Goal: Task Accomplishment & Management: Complete application form

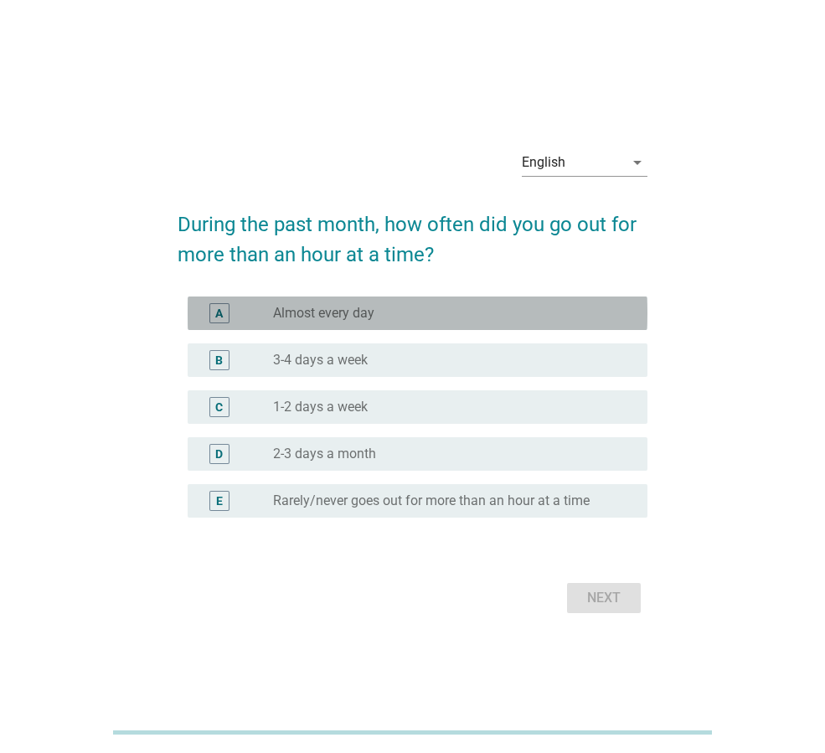
click at [443, 327] on div "A radio_button_unchecked Almost every day" at bounding box center [418, 312] width 460 height 33
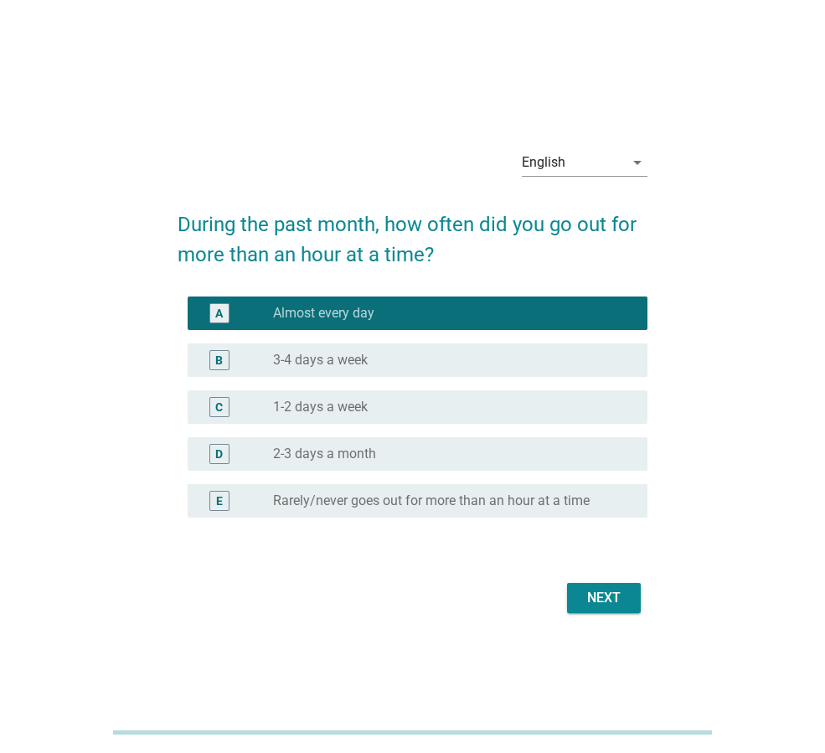
click at [604, 590] on div "Next" at bounding box center [603, 598] width 47 height 20
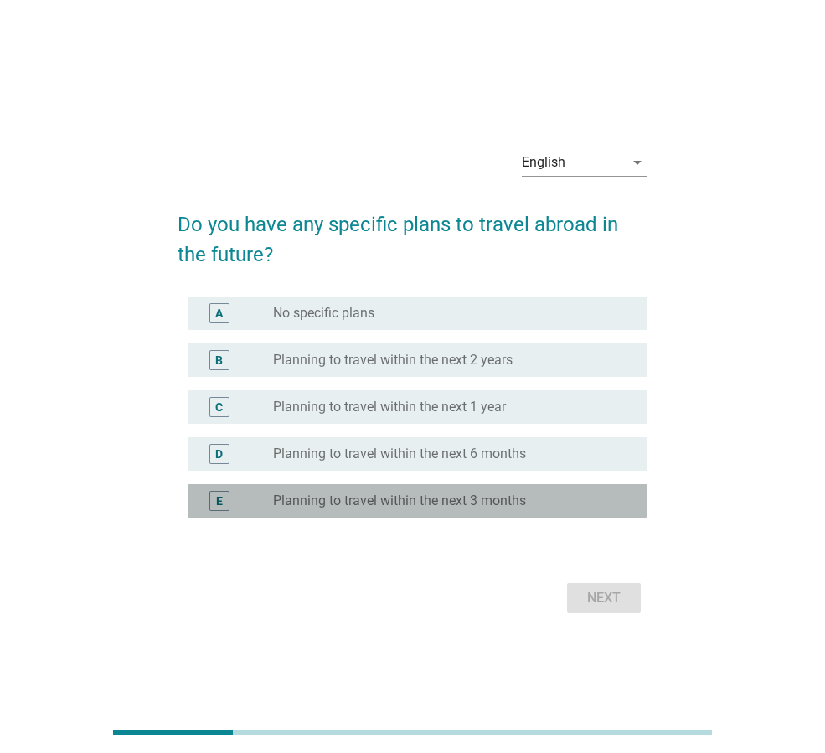
click at [445, 496] on label "Planning to travel within the next 3 months" at bounding box center [399, 500] width 253 height 17
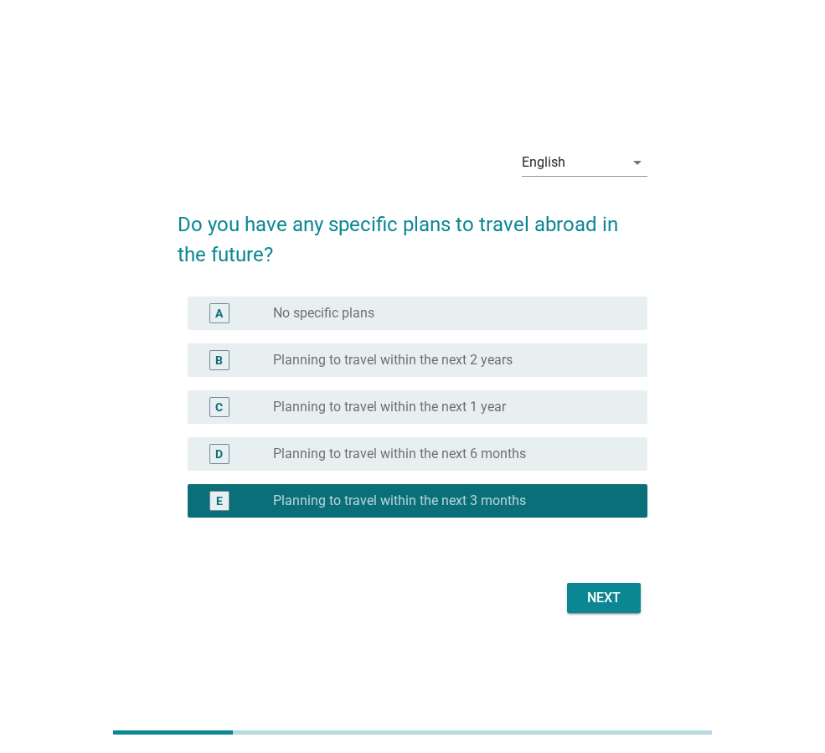
click at [606, 594] on div "Next" at bounding box center [603, 598] width 47 height 20
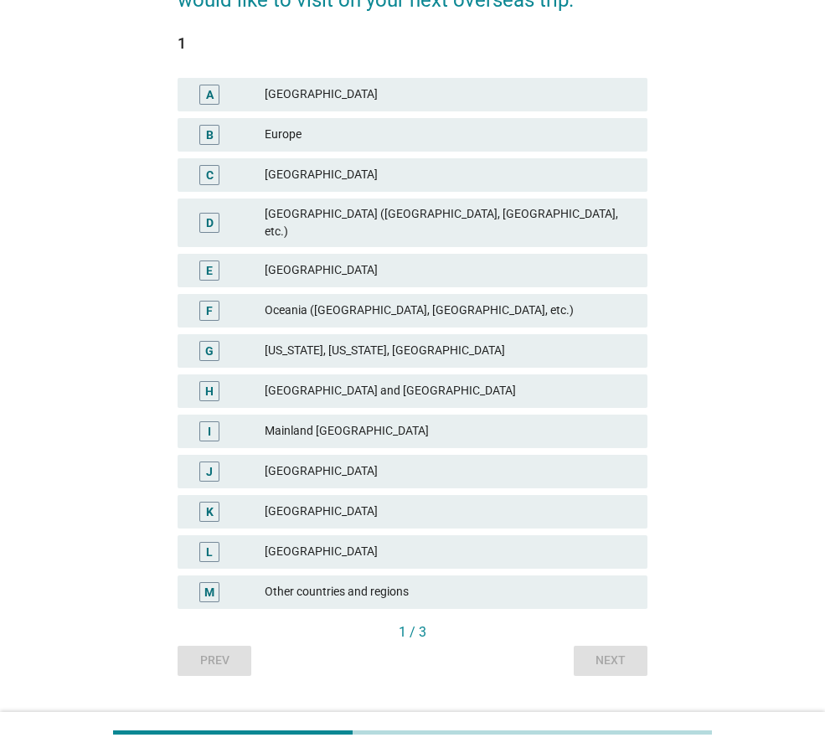
scroll to position [216, 0]
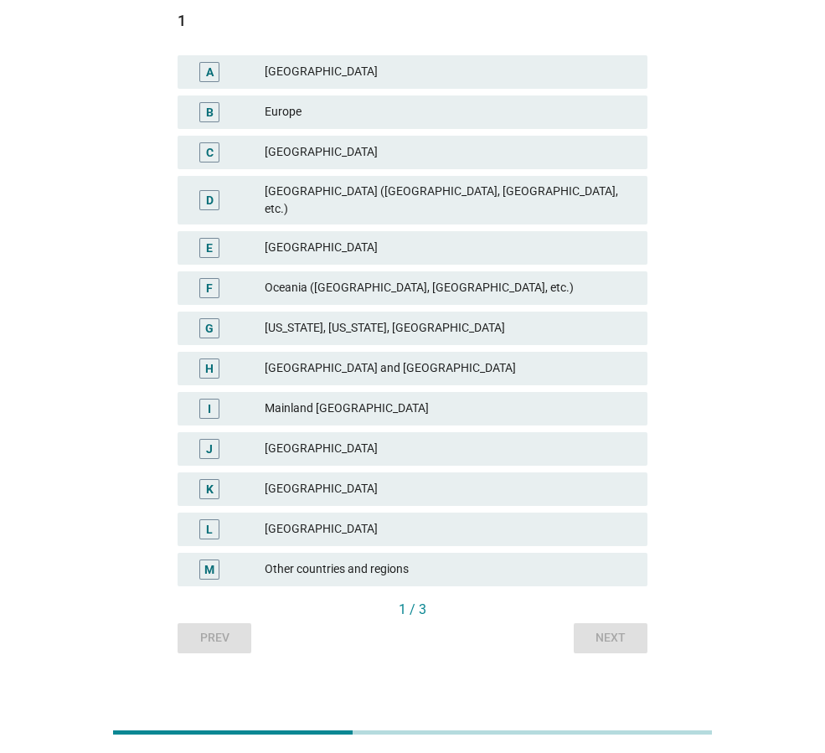
click at [476, 479] on div "[GEOGRAPHIC_DATA]" at bounding box center [449, 489] width 369 height 20
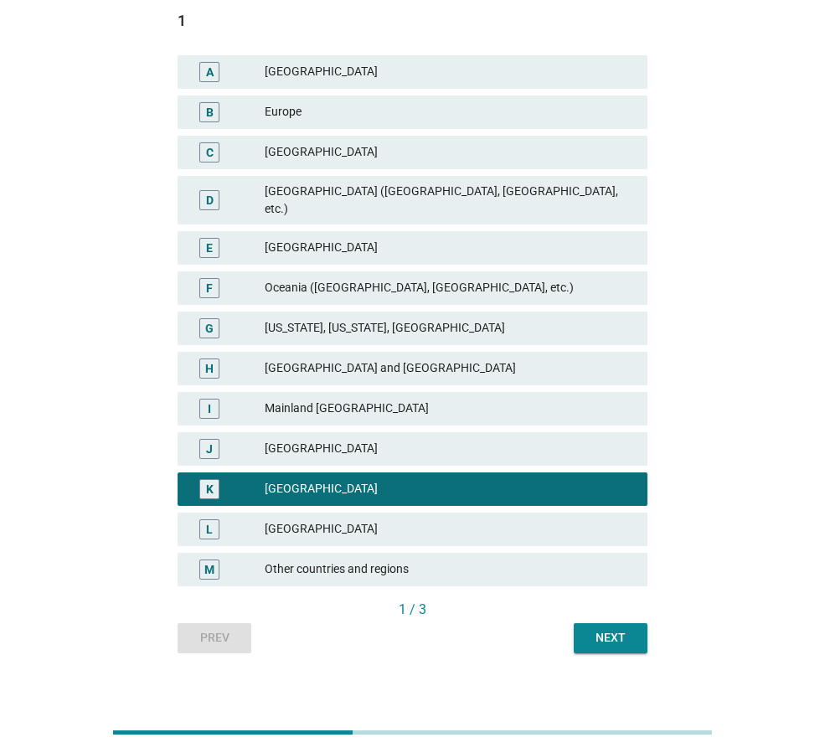
click at [468, 519] on div "[GEOGRAPHIC_DATA]" at bounding box center [449, 529] width 369 height 20
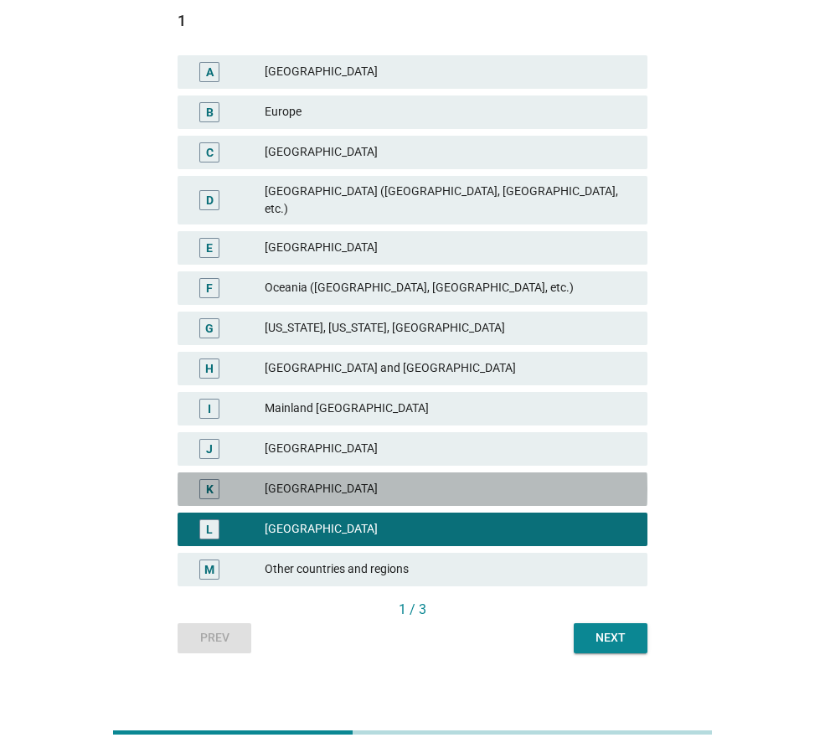
click at [258, 479] on div "K" at bounding box center [228, 489] width 74 height 20
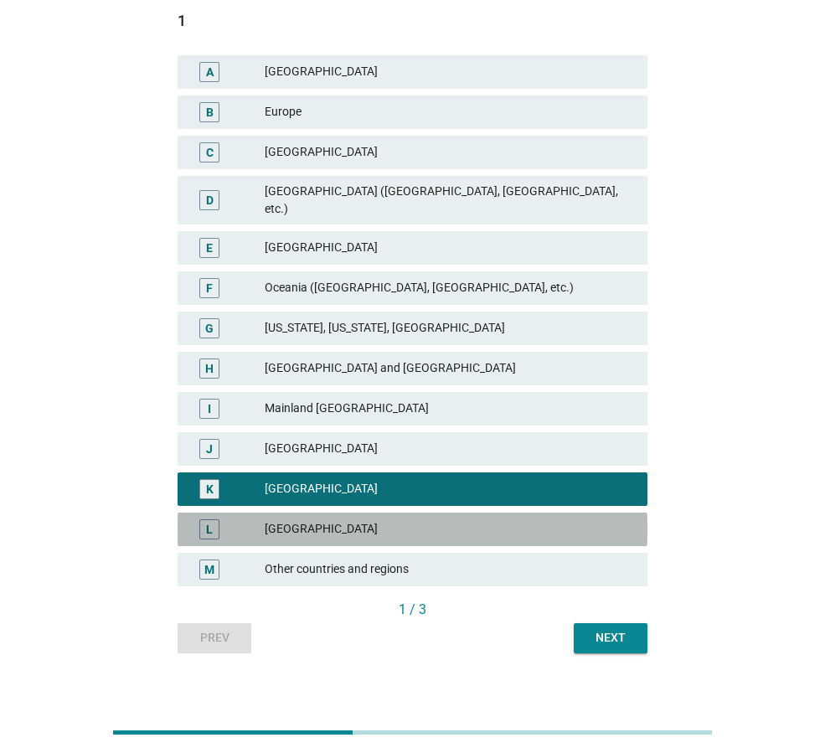
click at [202, 519] on div "L" at bounding box center [209, 529] width 20 height 20
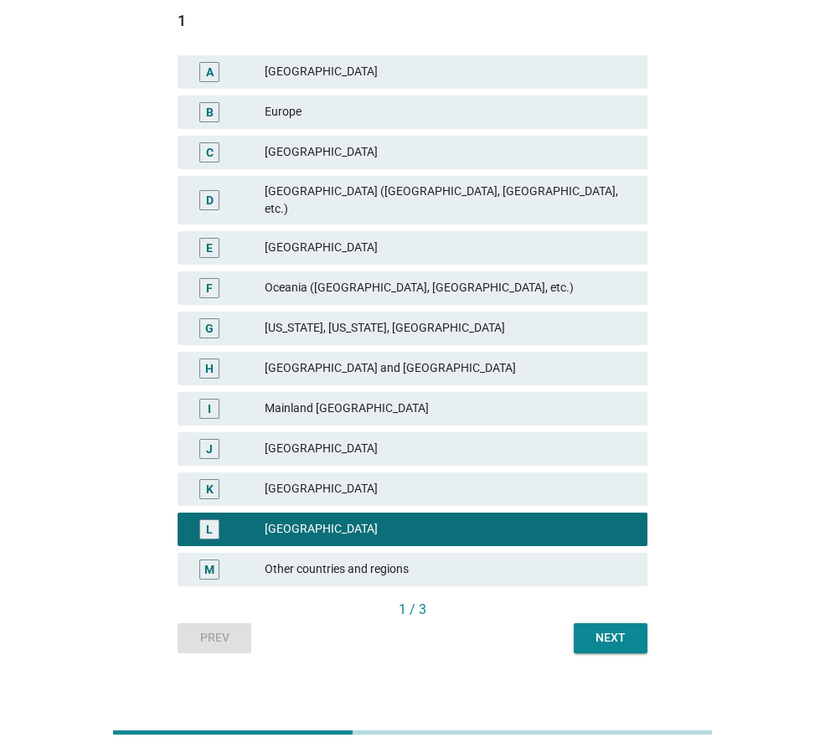
click at [211, 480] on div "K" at bounding box center [210, 489] width 8 height 18
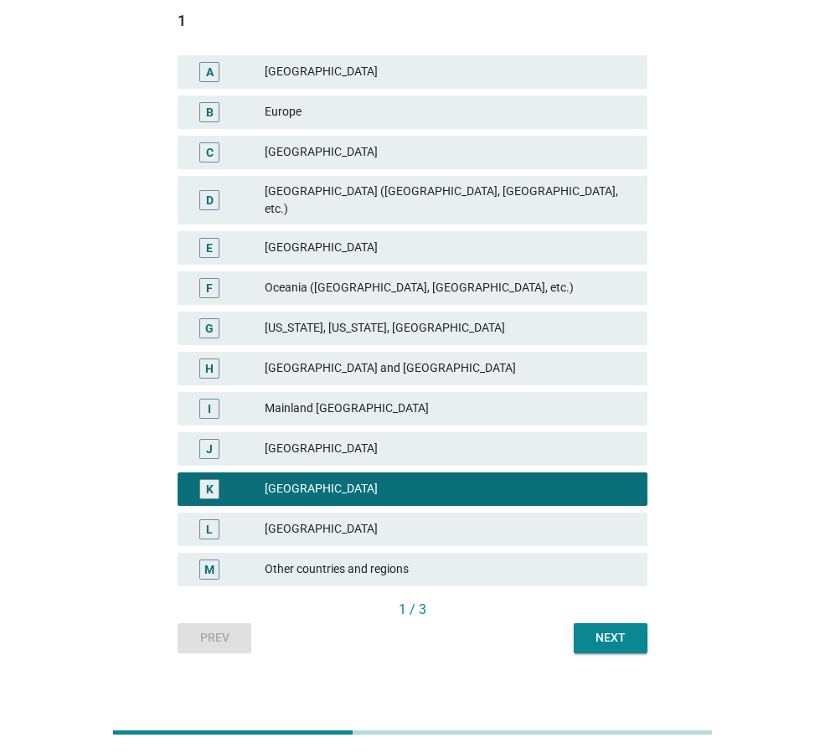
click at [625, 629] on div "Next" at bounding box center [610, 638] width 47 height 18
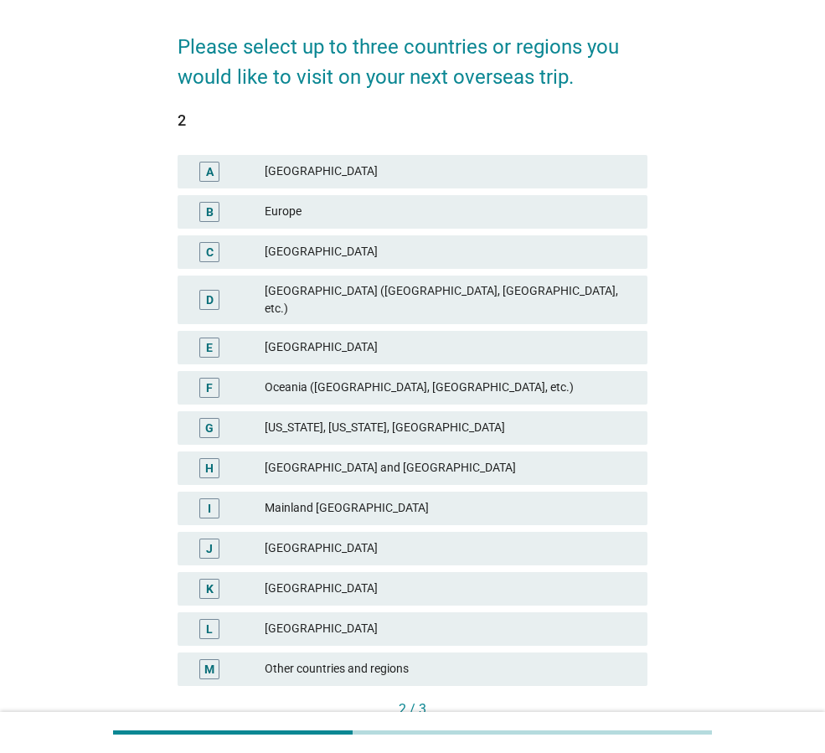
scroll to position [140, 0]
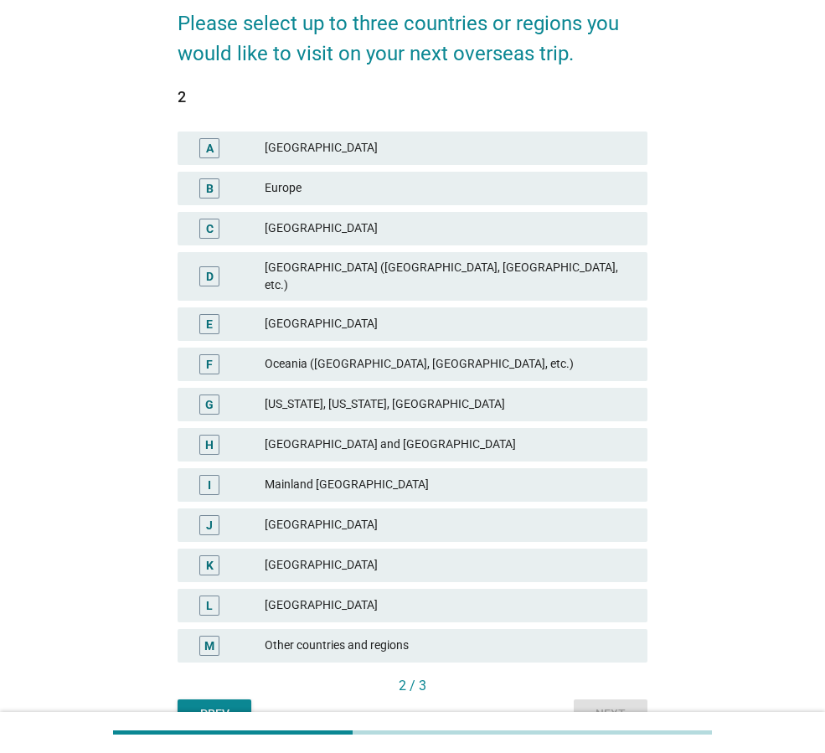
click at [385, 601] on div "L [GEOGRAPHIC_DATA]" at bounding box center [412, 605] width 470 height 33
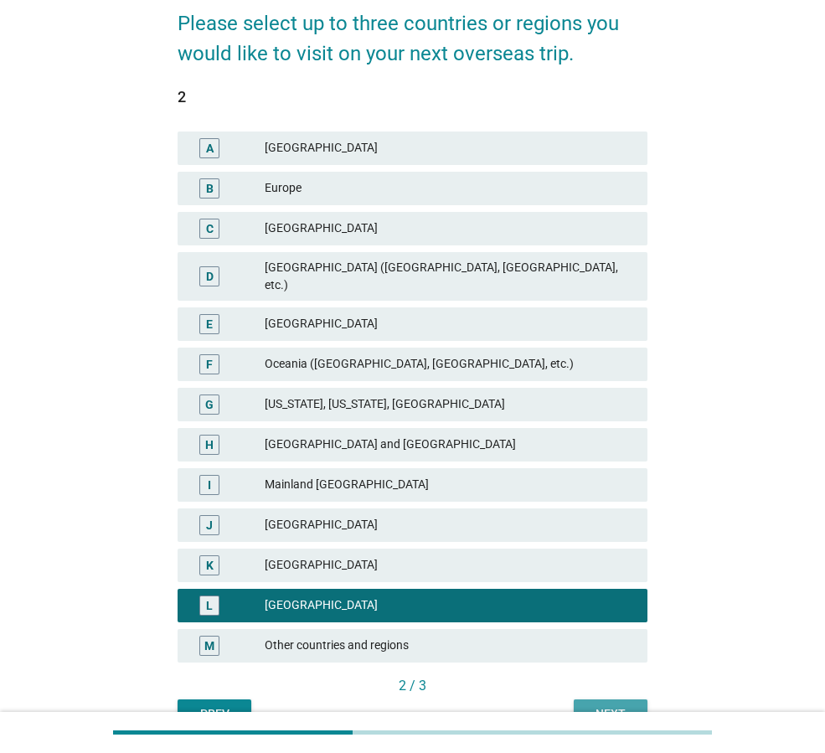
click at [610, 699] on button "Next" at bounding box center [611, 714] width 74 height 30
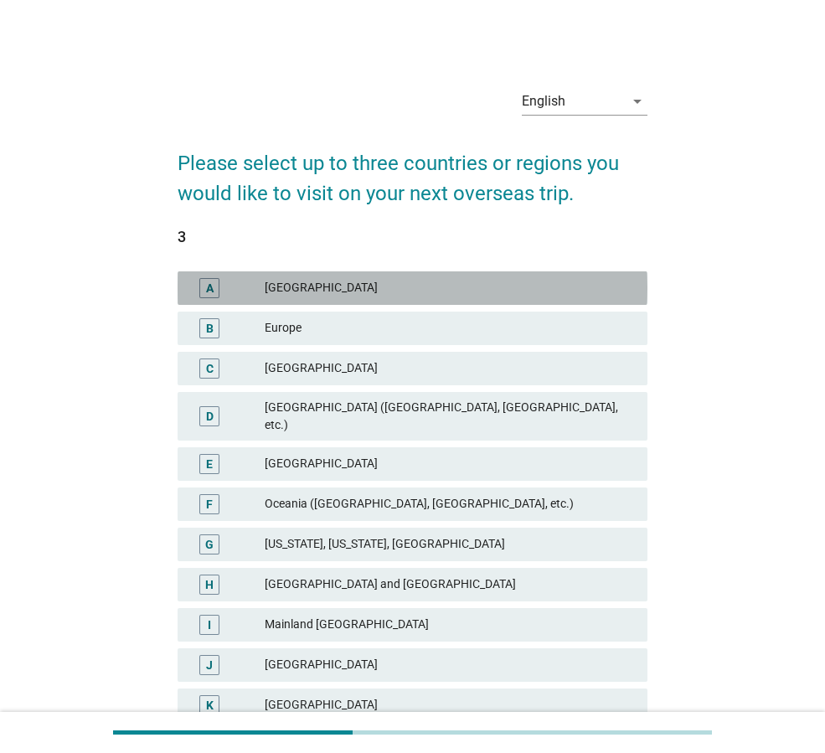
click at [378, 292] on div "[GEOGRAPHIC_DATA]" at bounding box center [449, 288] width 369 height 20
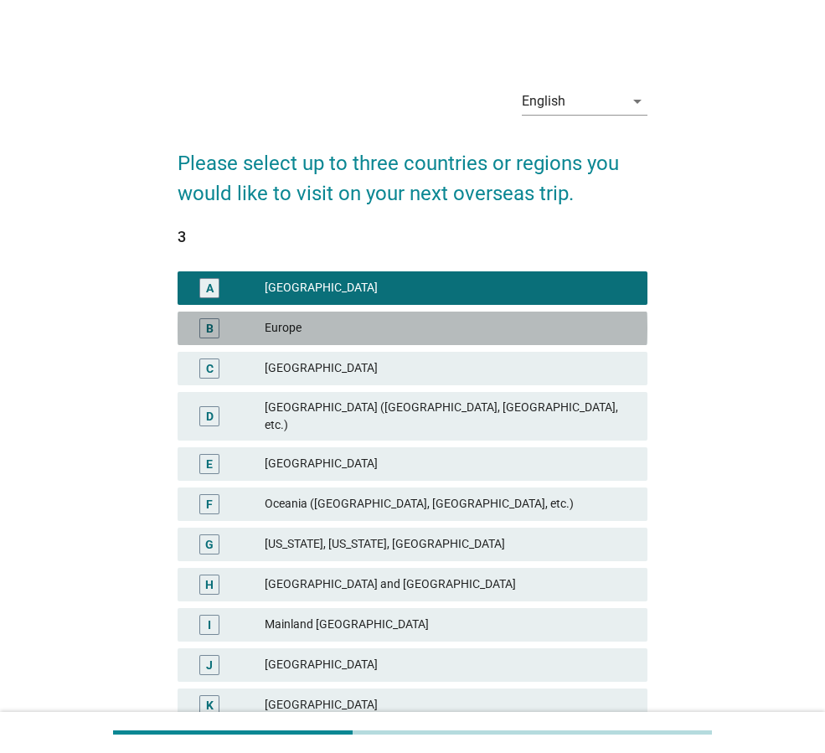
click at [401, 329] on div "Europe" at bounding box center [449, 328] width 369 height 20
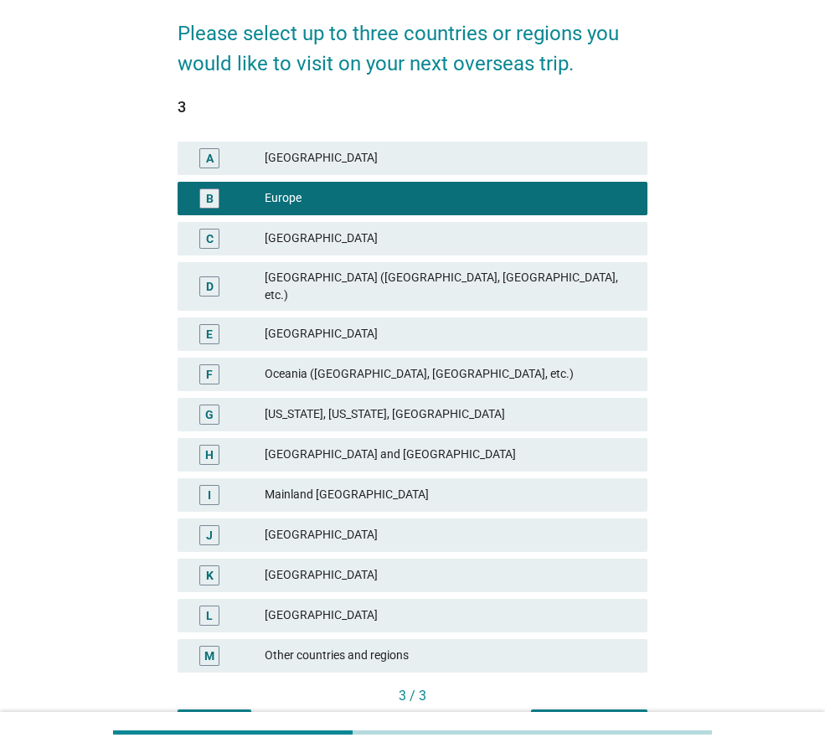
scroll to position [216, 0]
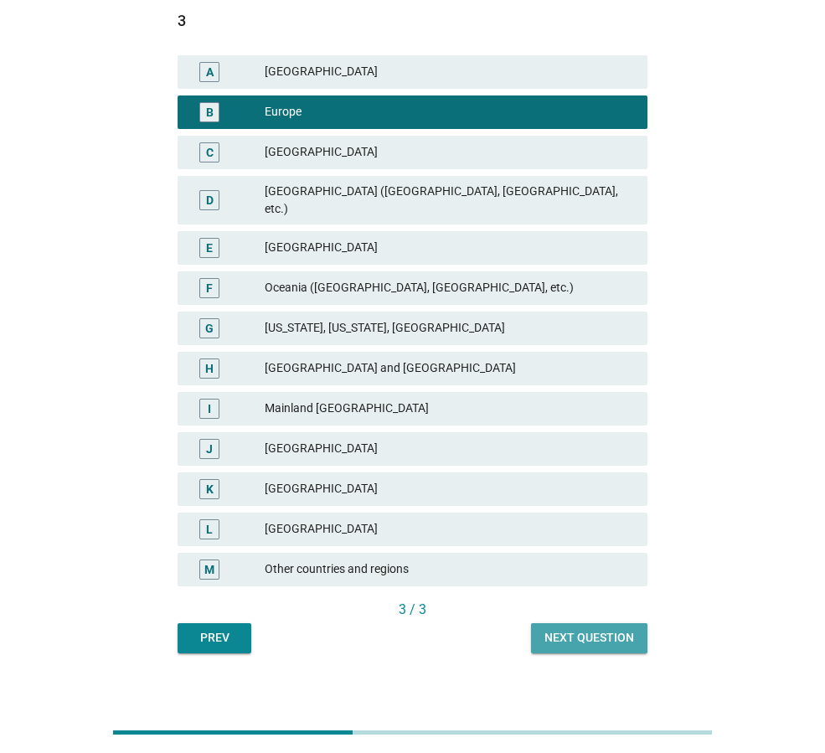
click at [611, 629] on div "Next question" at bounding box center [589, 638] width 90 height 18
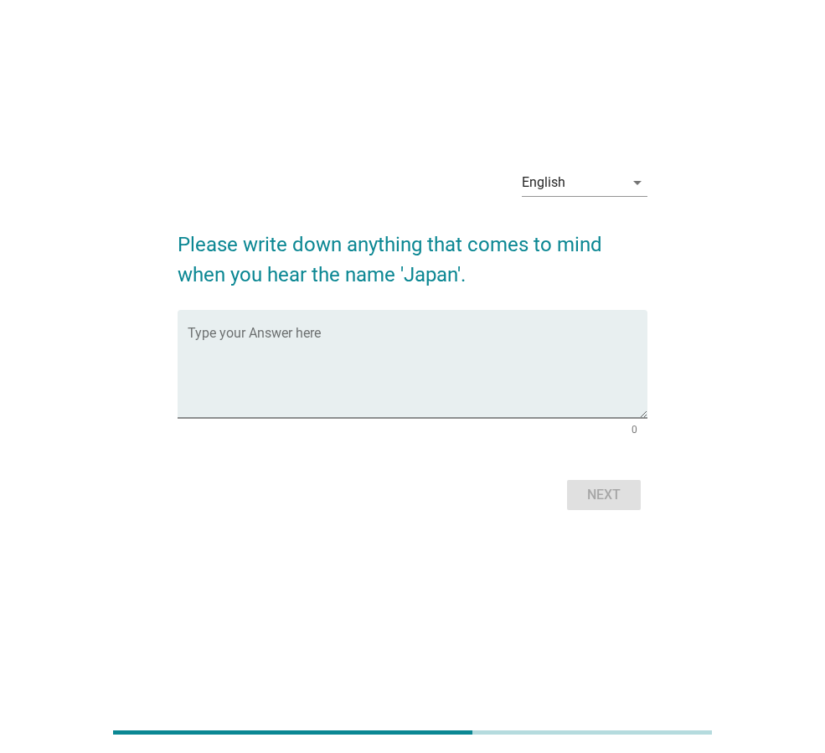
scroll to position [0, 0]
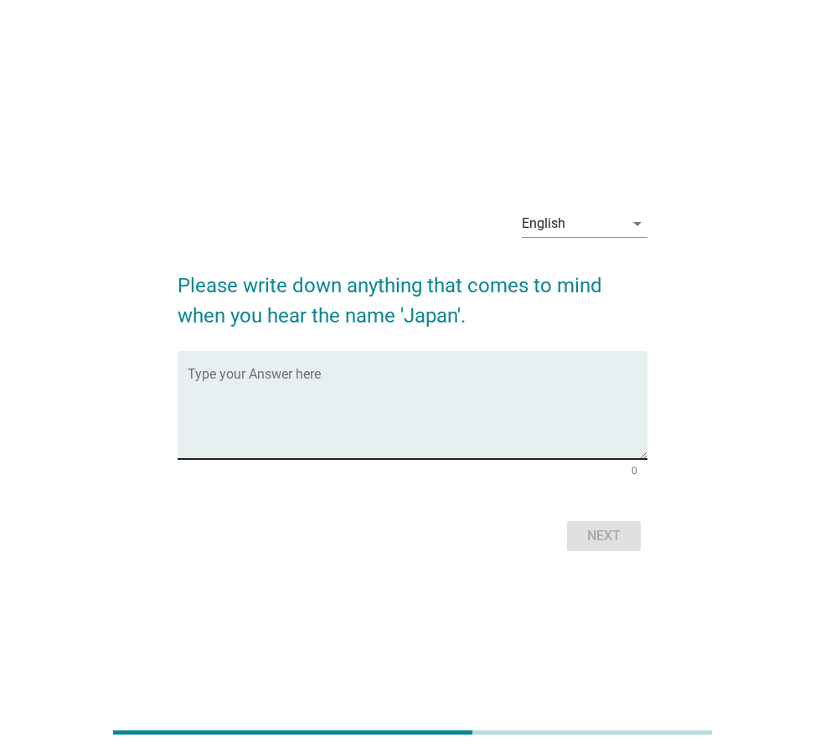
click at [353, 376] on textarea "Type your Answer here" at bounding box center [418, 415] width 460 height 88
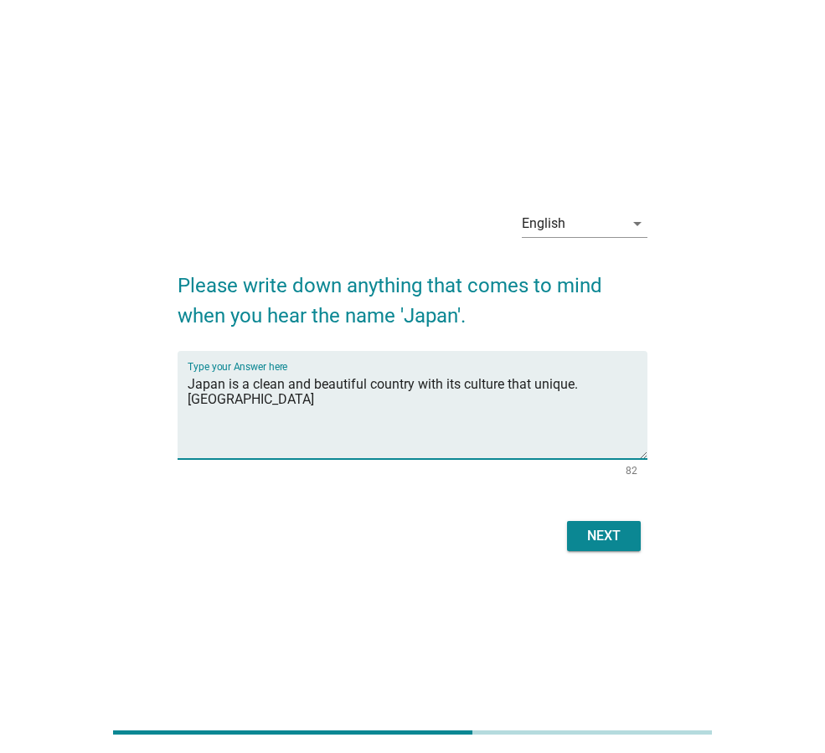
type textarea "Japan is a clean and beautiful country with its culture that unique. [GEOGRAPHI…"
click at [608, 546] on button "Next" at bounding box center [604, 536] width 74 height 30
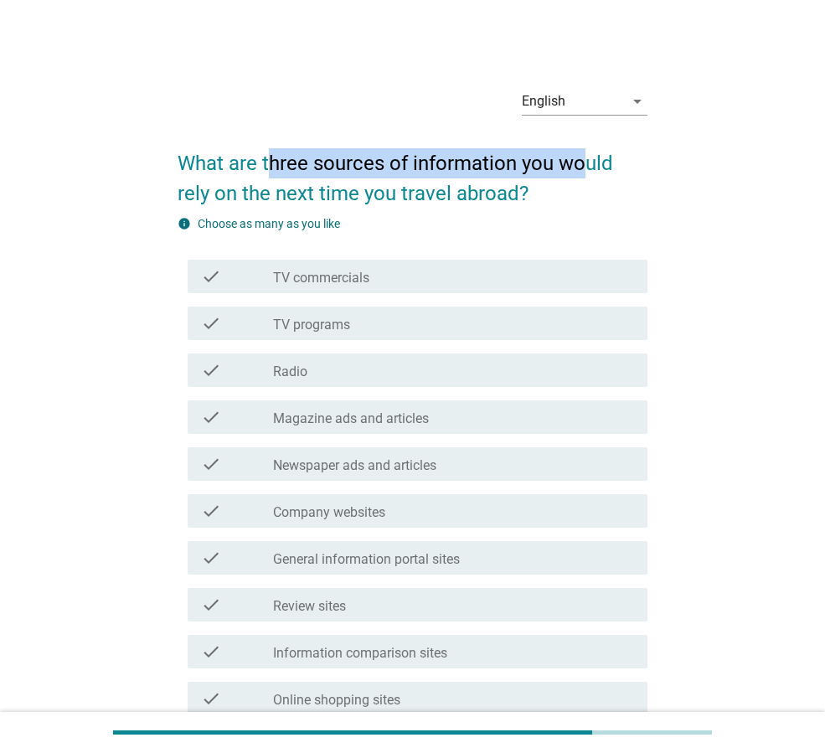
drag, startPoint x: 271, startPoint y: 165, endPoint x: 589, endPoint y: 171, distance: 317.4
click at [589, 171] on h2 "What are three sources of information you would rely on the next time you trave…" at bounding box center [412, 169] width 470 height 77
click at [588, 171] on h2 "What are three sources of information you would rely on the next time you trave…" at bounding box center [412, 169] width 470 height 77
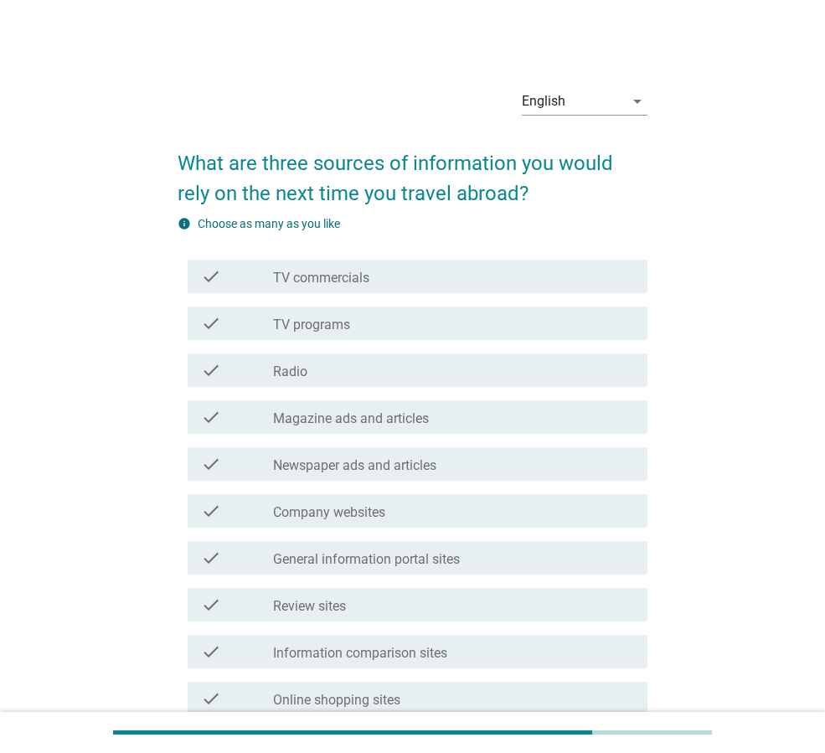
click at [396, 184] on h2 "What are three sources of information you would rely on the next time you trave…" at bounding box center [412, 169] width 470 height 77
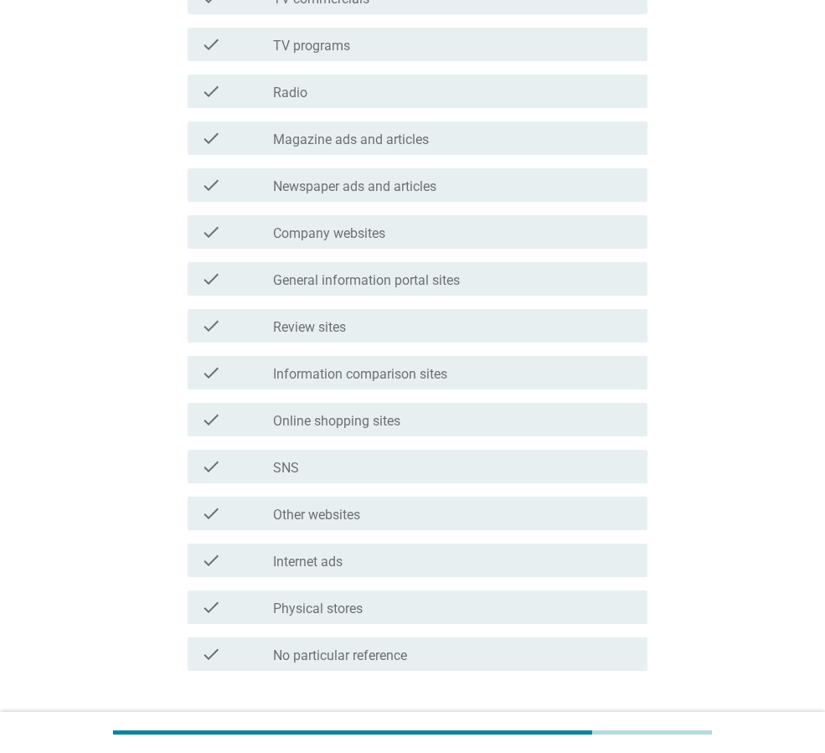
scroll to position [392, 0]
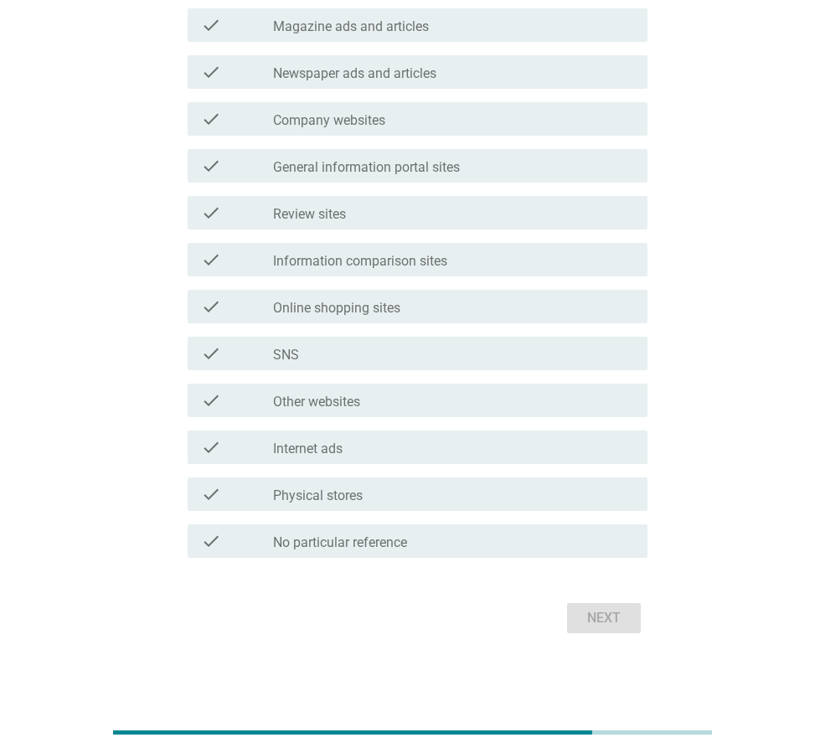
click at [411, 219] on div "check_box_outline_blank Review sites" at bounding box center [453, 213] width 361 height 20
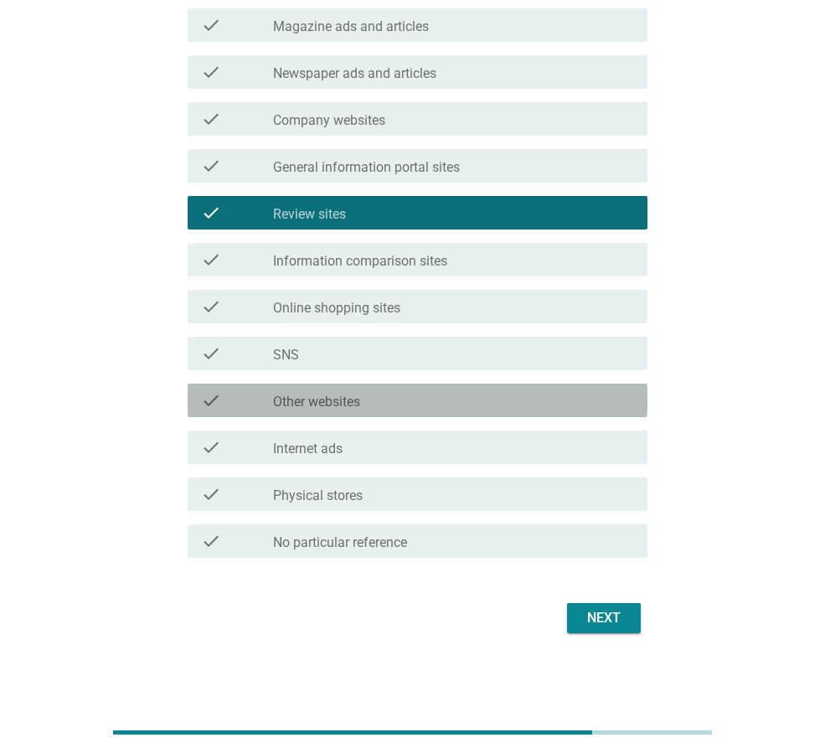
click at [403, 402] on div "check_box_outline_blank Other websites" at bounding box center [453, 400] width 361 height 20
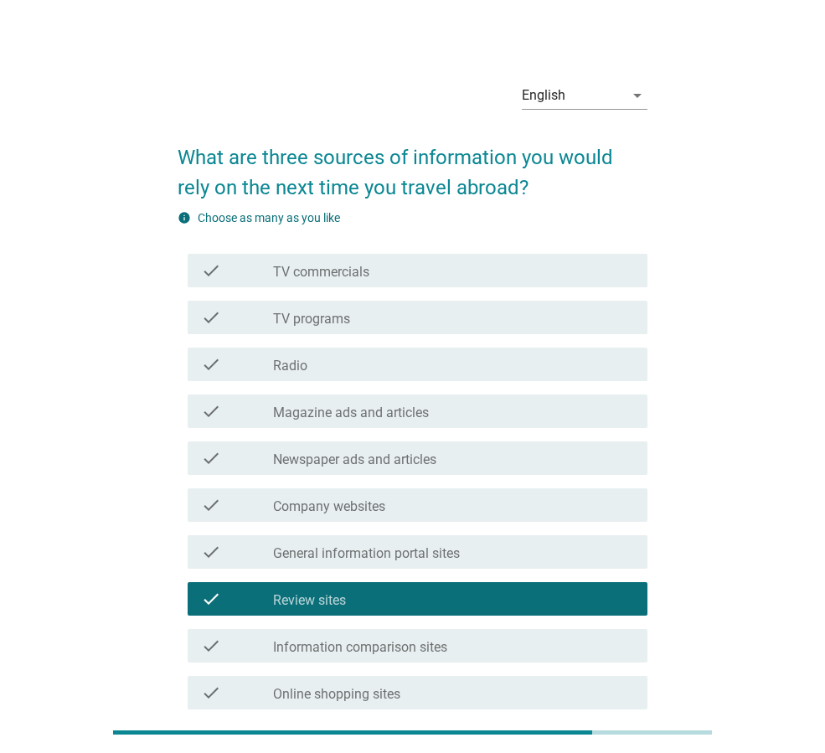
scroll to position [0, 0]
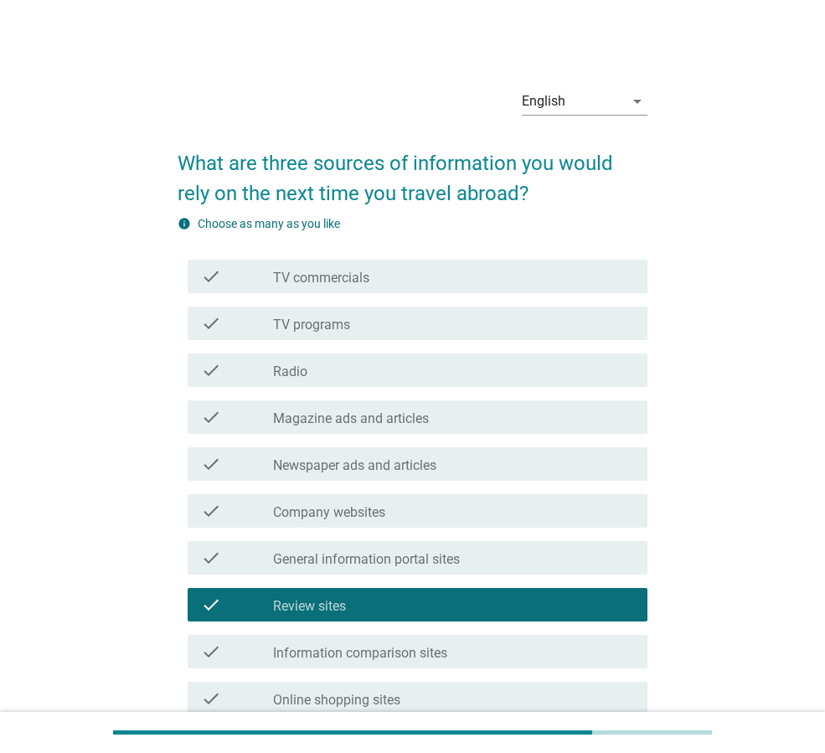
click at [411, 321] on div "check_box_outline_blank TV programs" at bounding box center [453, 323] width 361 height 20
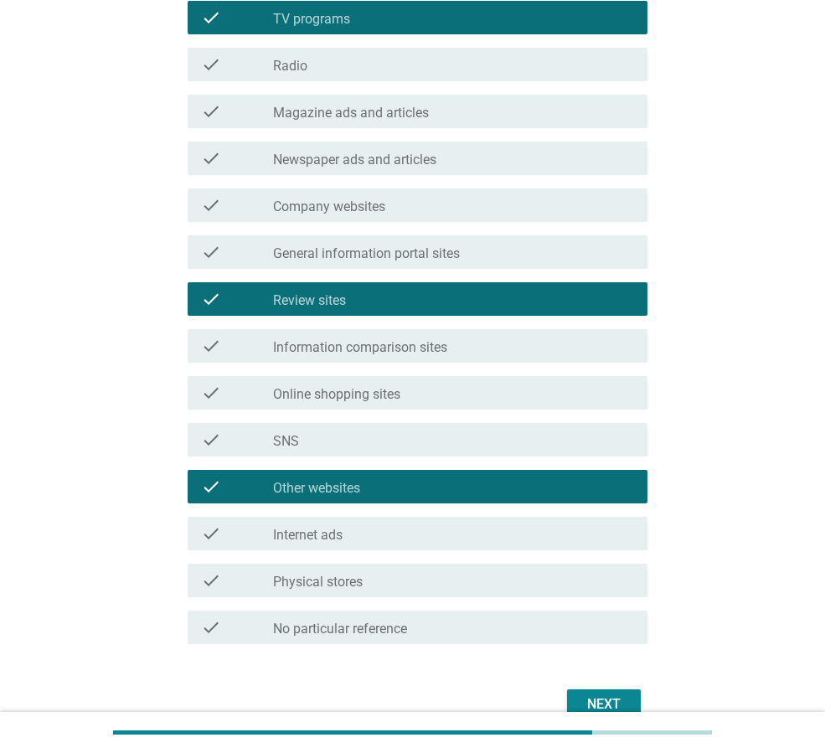
scroll to position [392, 0]
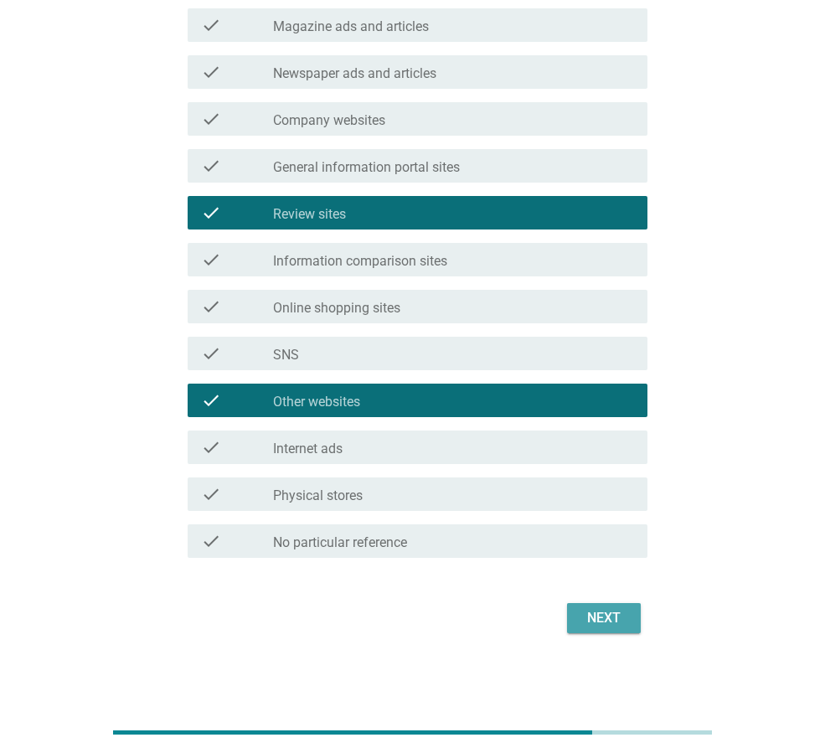
click at [605, 619] on div "Next" at bounding box center [603, 618] width 47 height 20
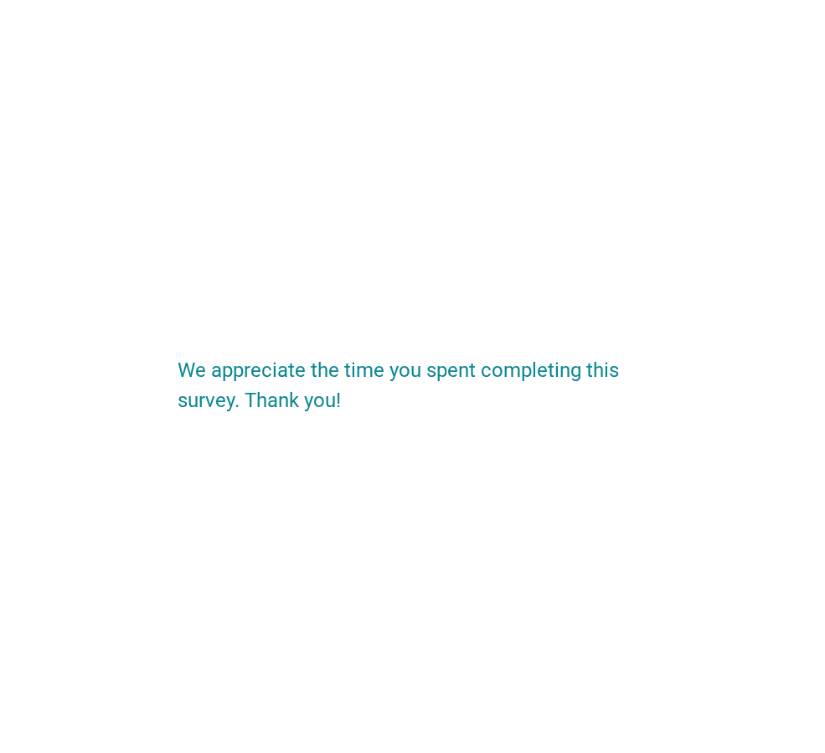
scroll to position [0, 0]
